Goal: Task Accomplishment & Management: Use online tool/utility

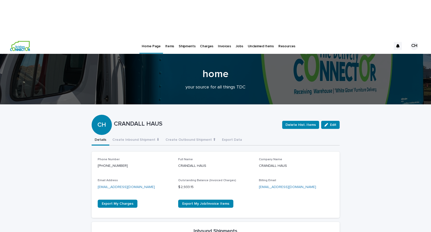
click at [236, 38] on p "Jobs" at bounding box center [240, 43] width 8 height 11
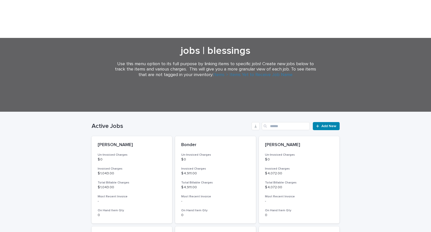
scroll to position [60, 0]
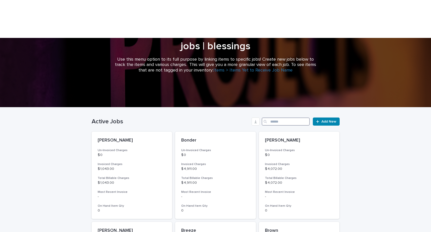
click at [273, 118] on input "Search" at bounding box center [286, 122] width 48 height 8
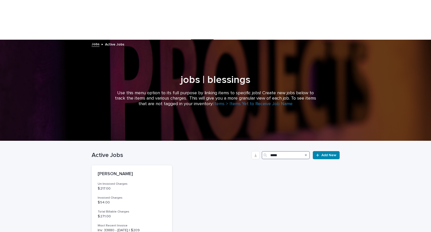
scroll to position [60, 0]
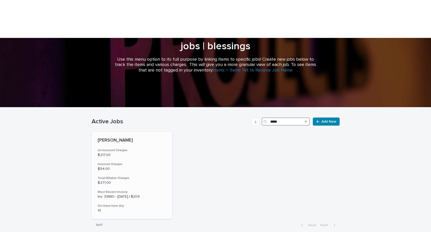
type input "*****"
click at [118, 136] on div "[PERSON_NAME] Un-Invoiced Charges $ 217.00 Invoiced Charges $ 54.00 Total Billa…" at bounding box center [132, 175] width 81 height 87
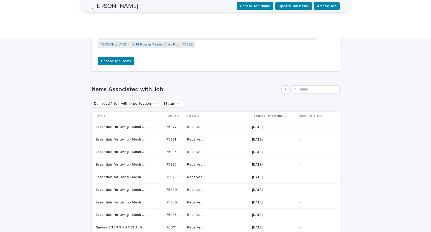
scroll to position [525, 0]
click at [195, 113] on p "Status" at bounding box center [192, 116] width 10 height 6
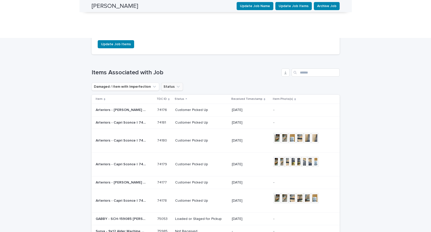
click at [168, 83] on button "Status" at bounding box center [172, 87] width 22 height 8
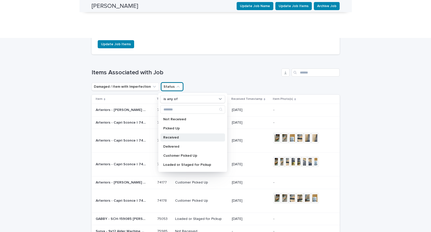
click at [175, 136] on p "Received" at bounding box center [190, 138] width 54 height 4
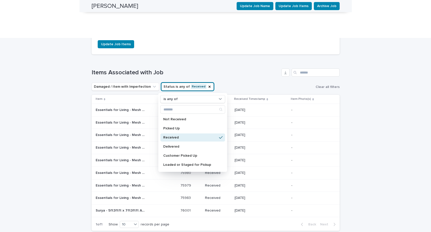
click at [366, 171] on div "Loading... Saving… Loading... Saving… [PERSON_NAME] Update Job Name Update Job …" at bounding box center [215, 217] width 431 height 1384
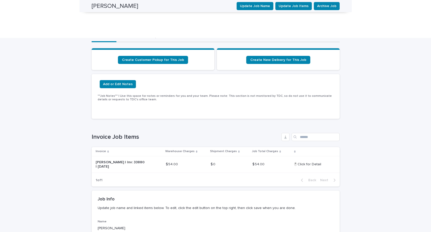
scroll to position [0, 0]
